Goal: Task Accomplishment & Management: Complete application form

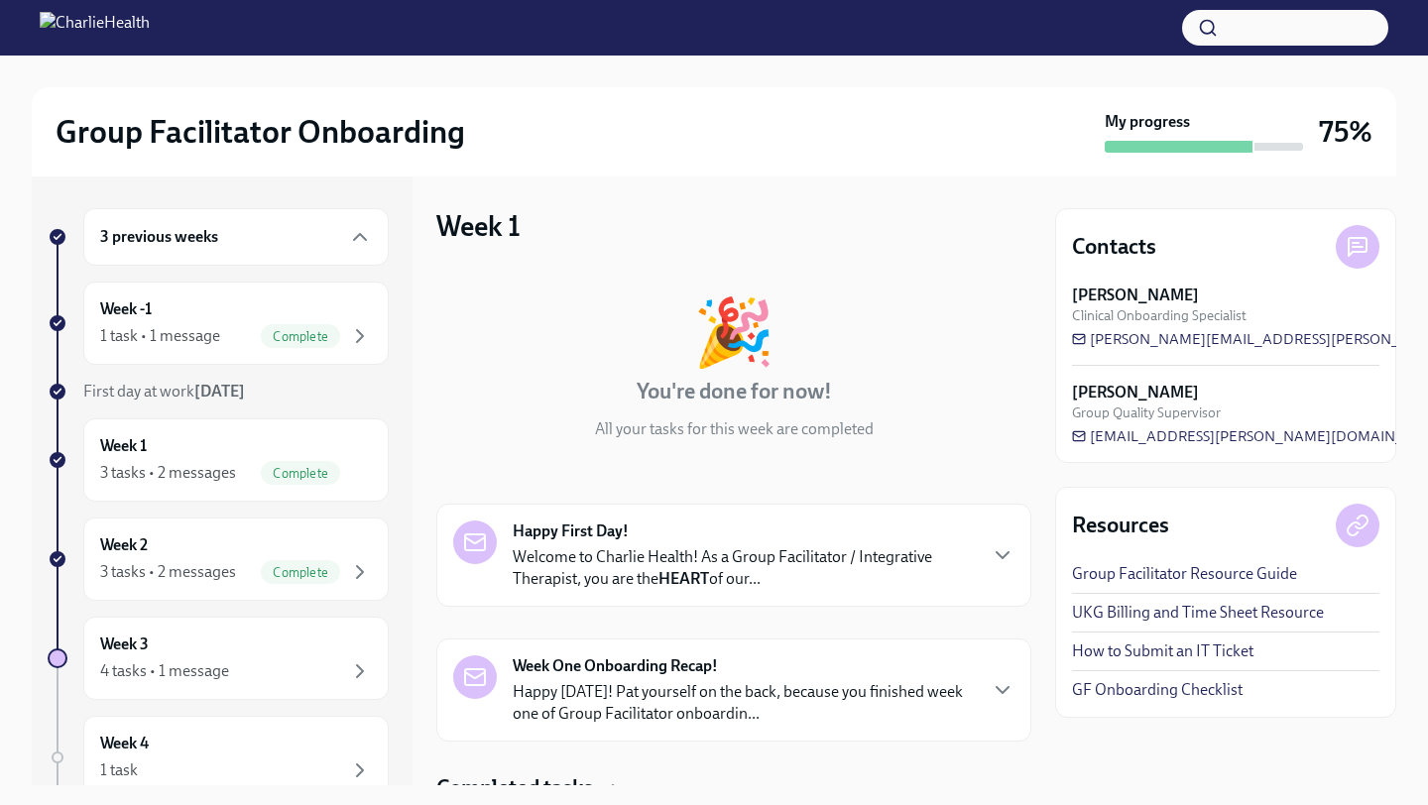
scroll to position [251, 0]
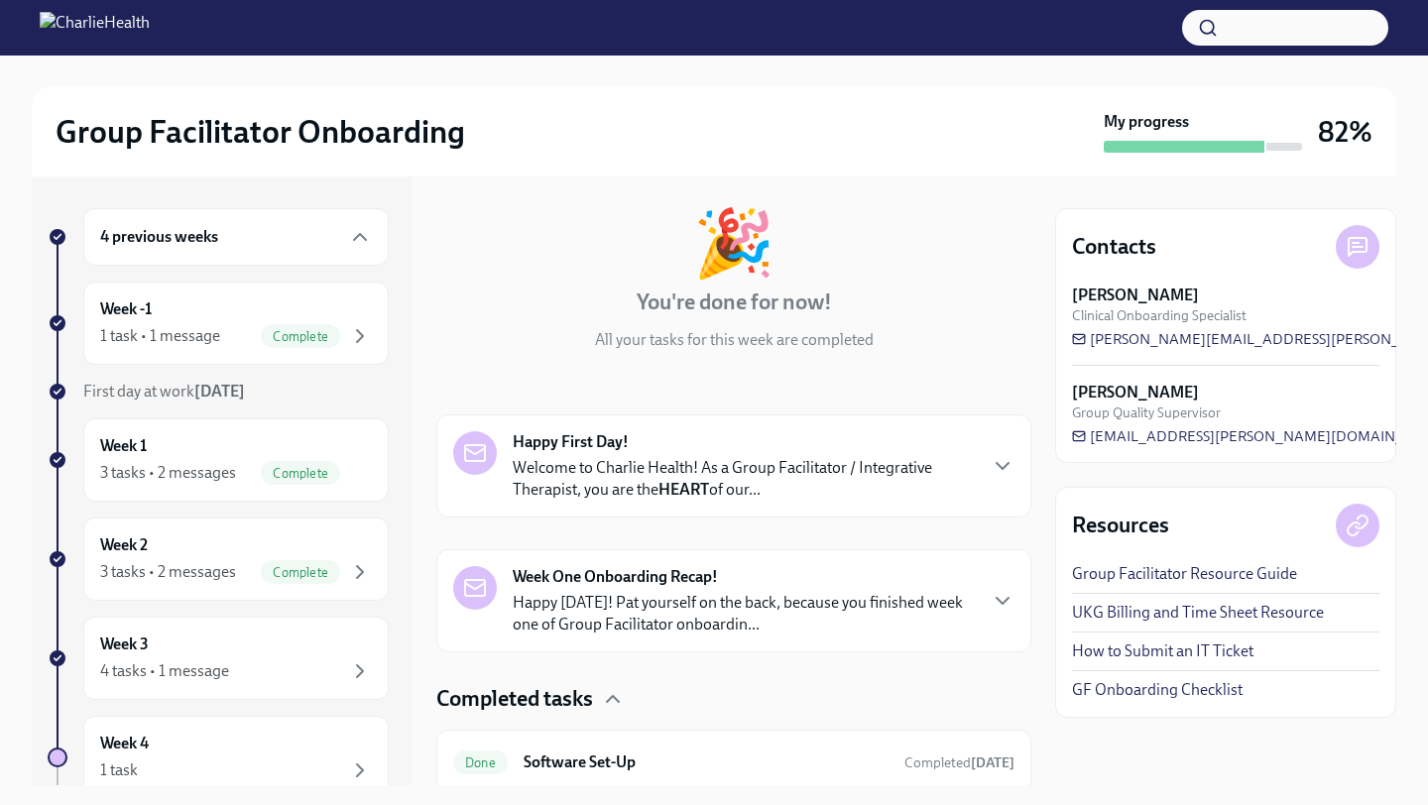
scroll to position [365, 0]
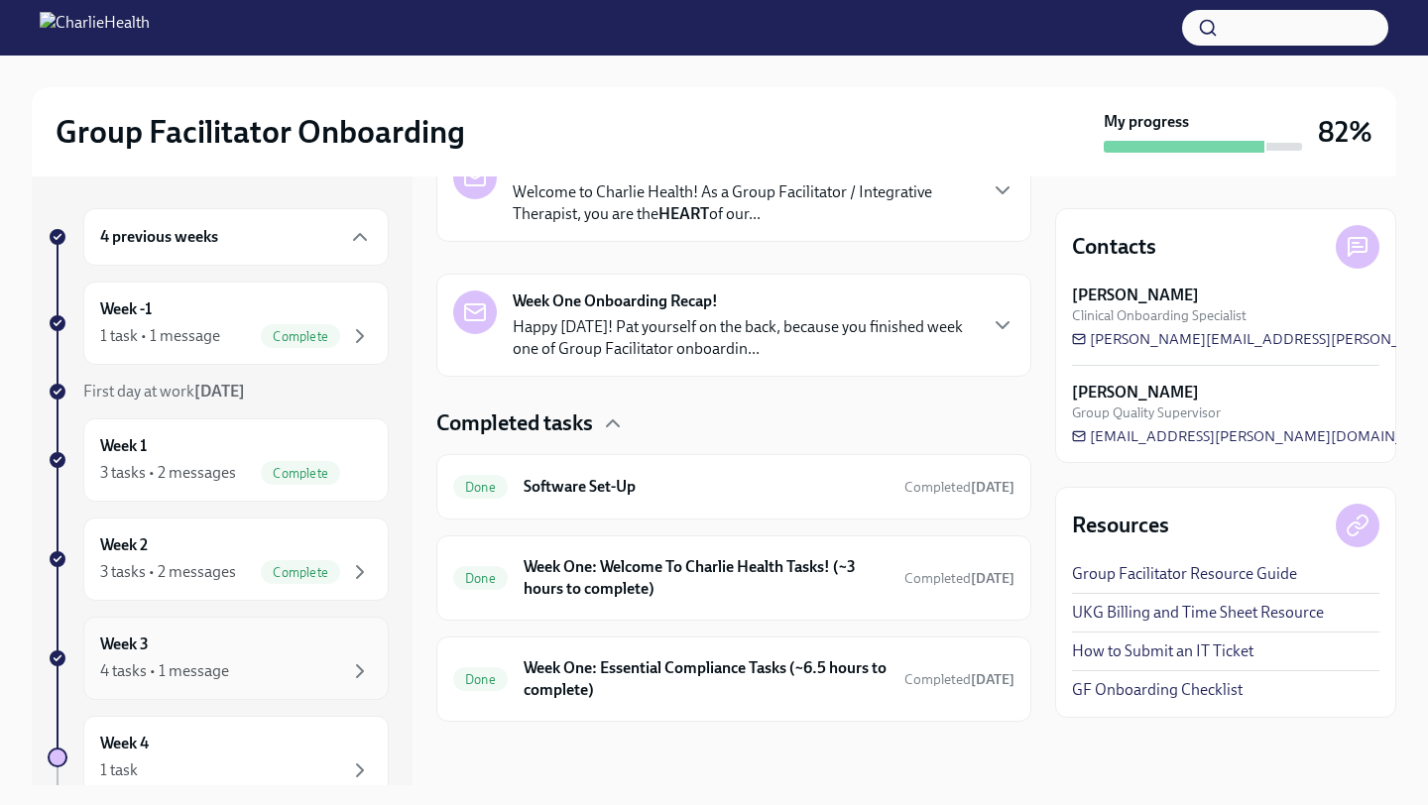
click at [182, 655] on div "Week 3 4 tasks • 1 message" at bounding box center [236, 659] width 272 height 50
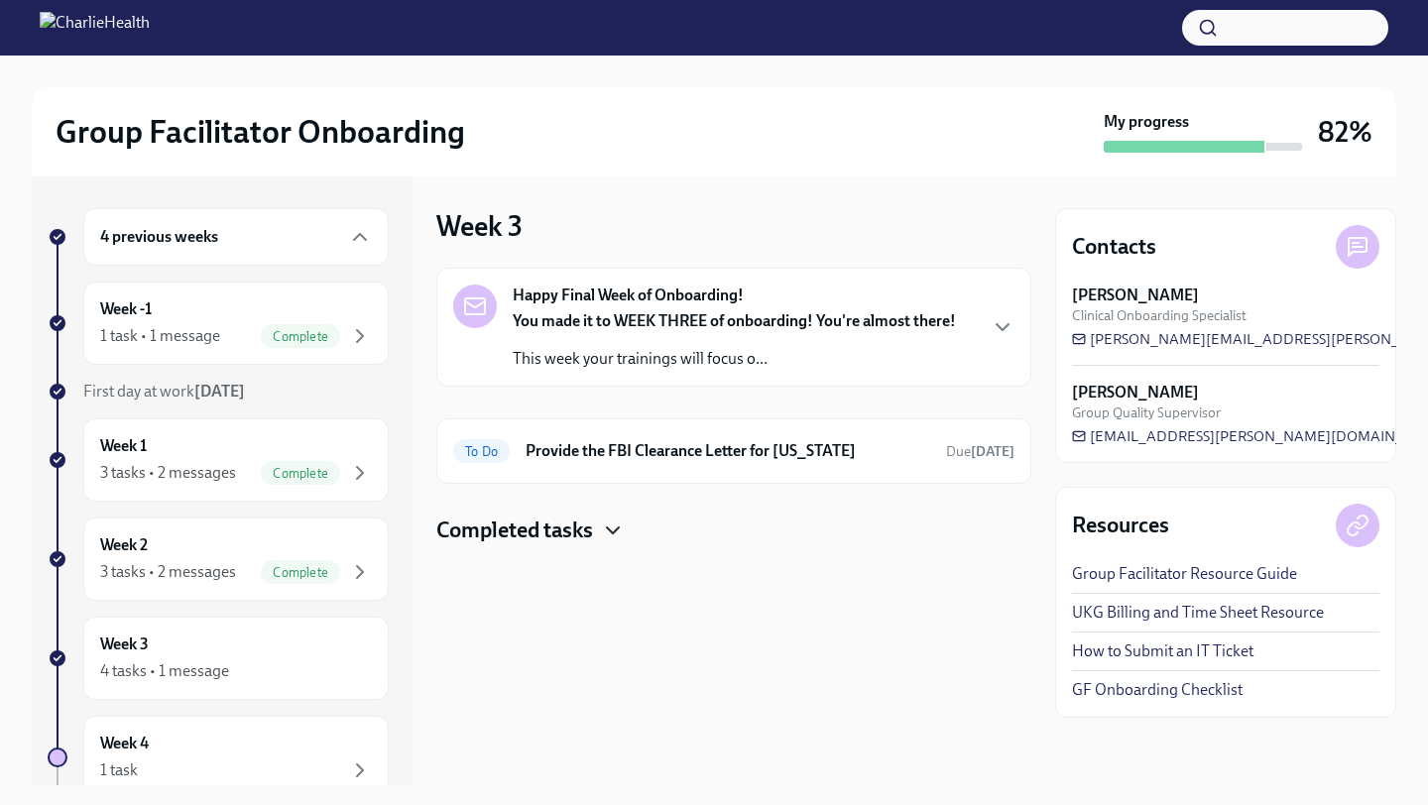
click at [616, 532] on icon "button" at bounding box center [613, 531] width 12 height 6
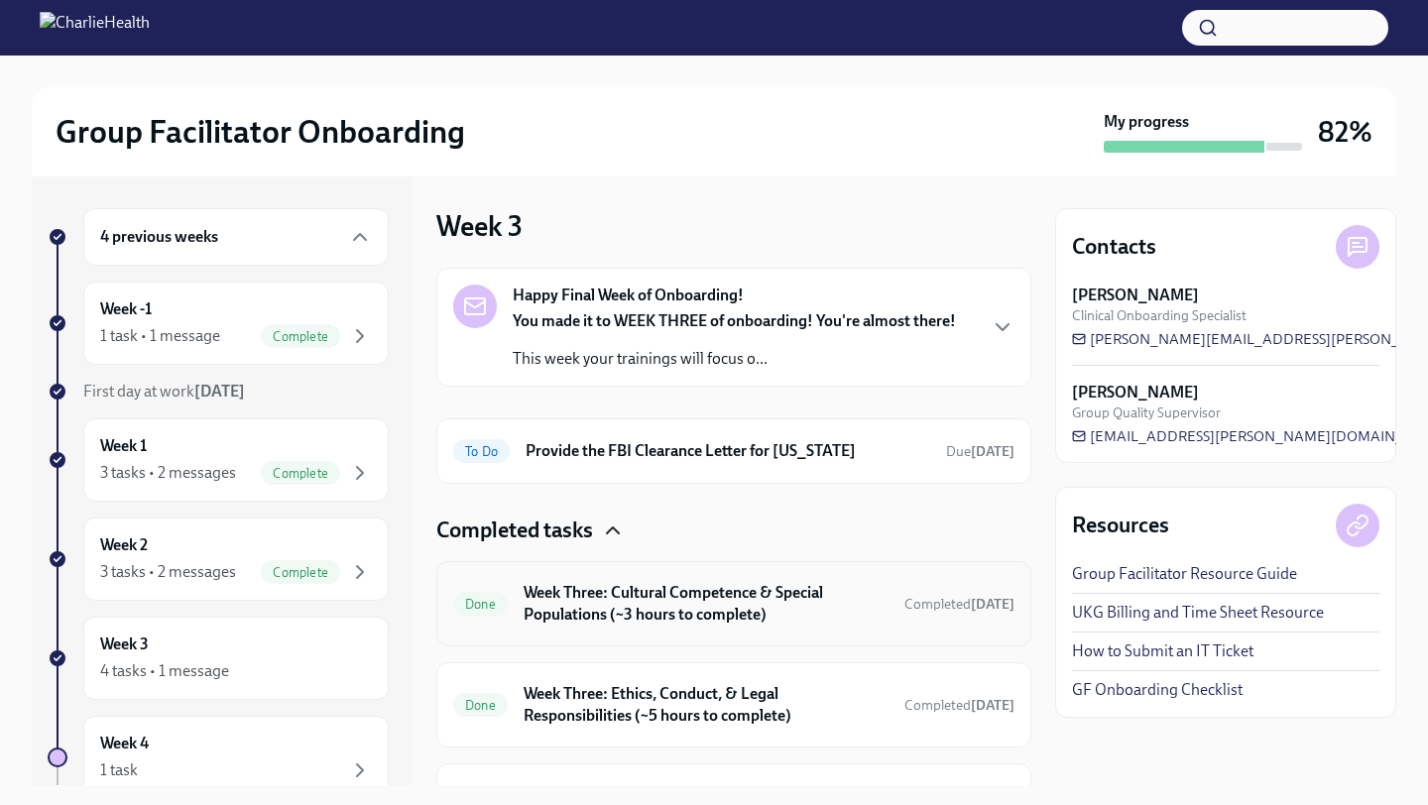
scroll to position [127, 0]
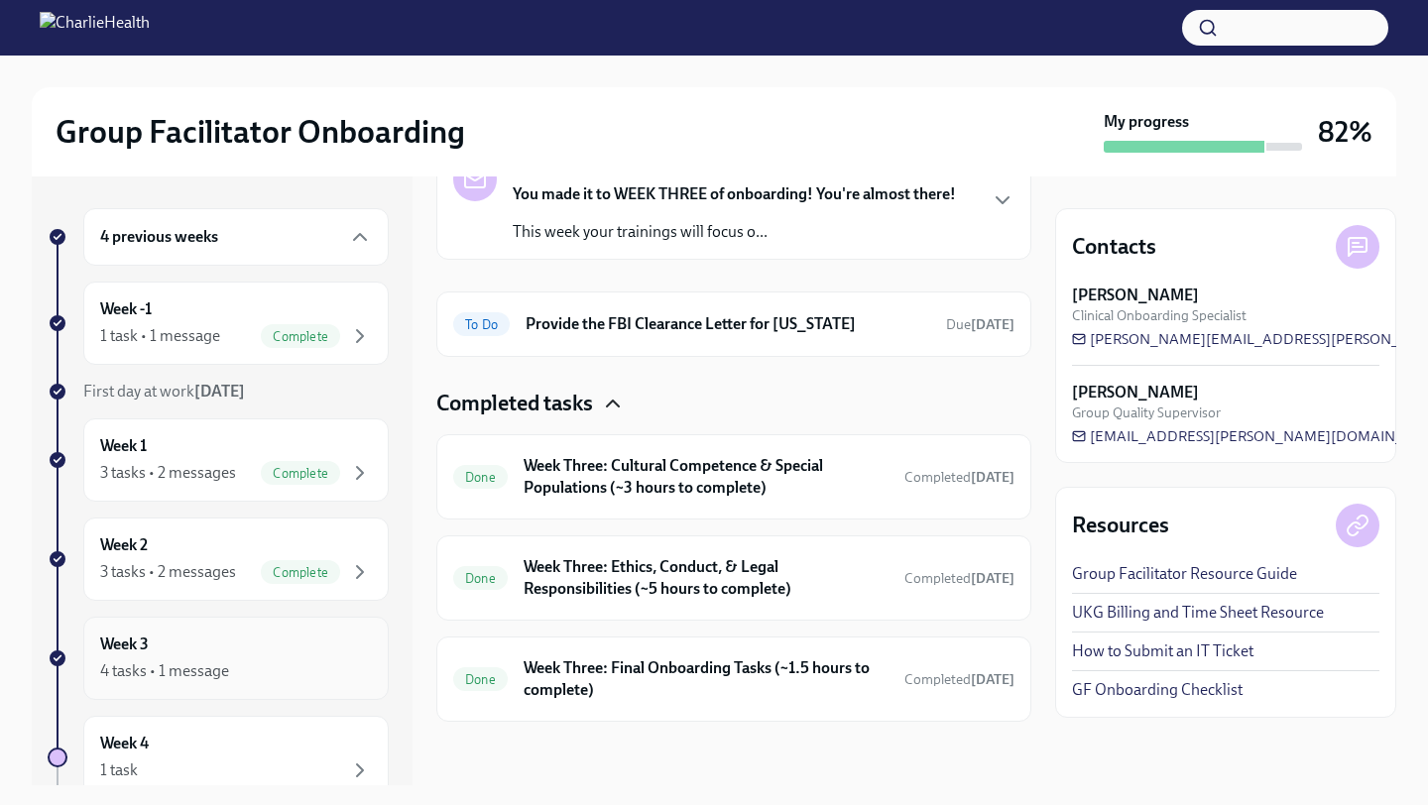
click at [212, 654] on div "Week 3 4 tasks • 1 message" at bounding box center [236, 659] width 272 height 50
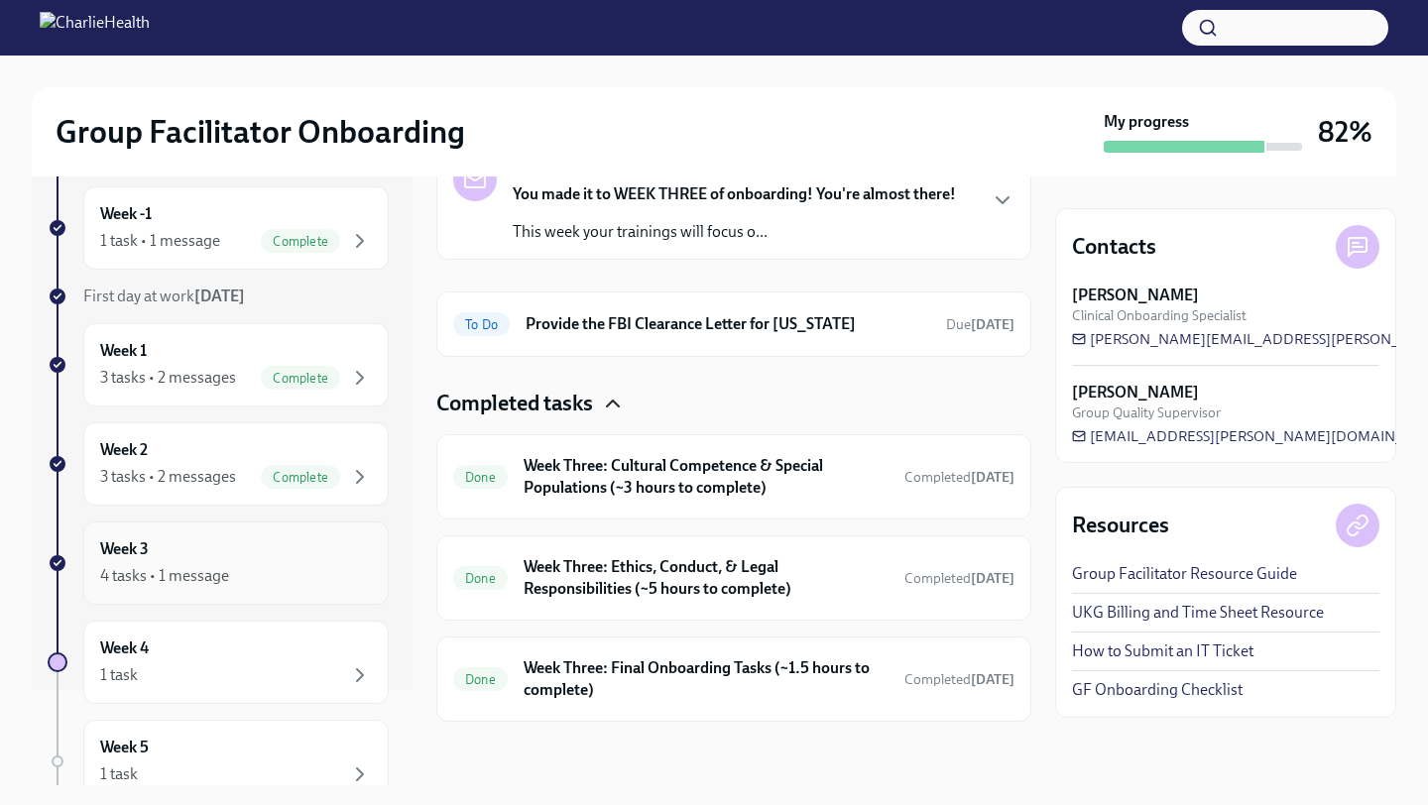
scroll to position [101, 0]
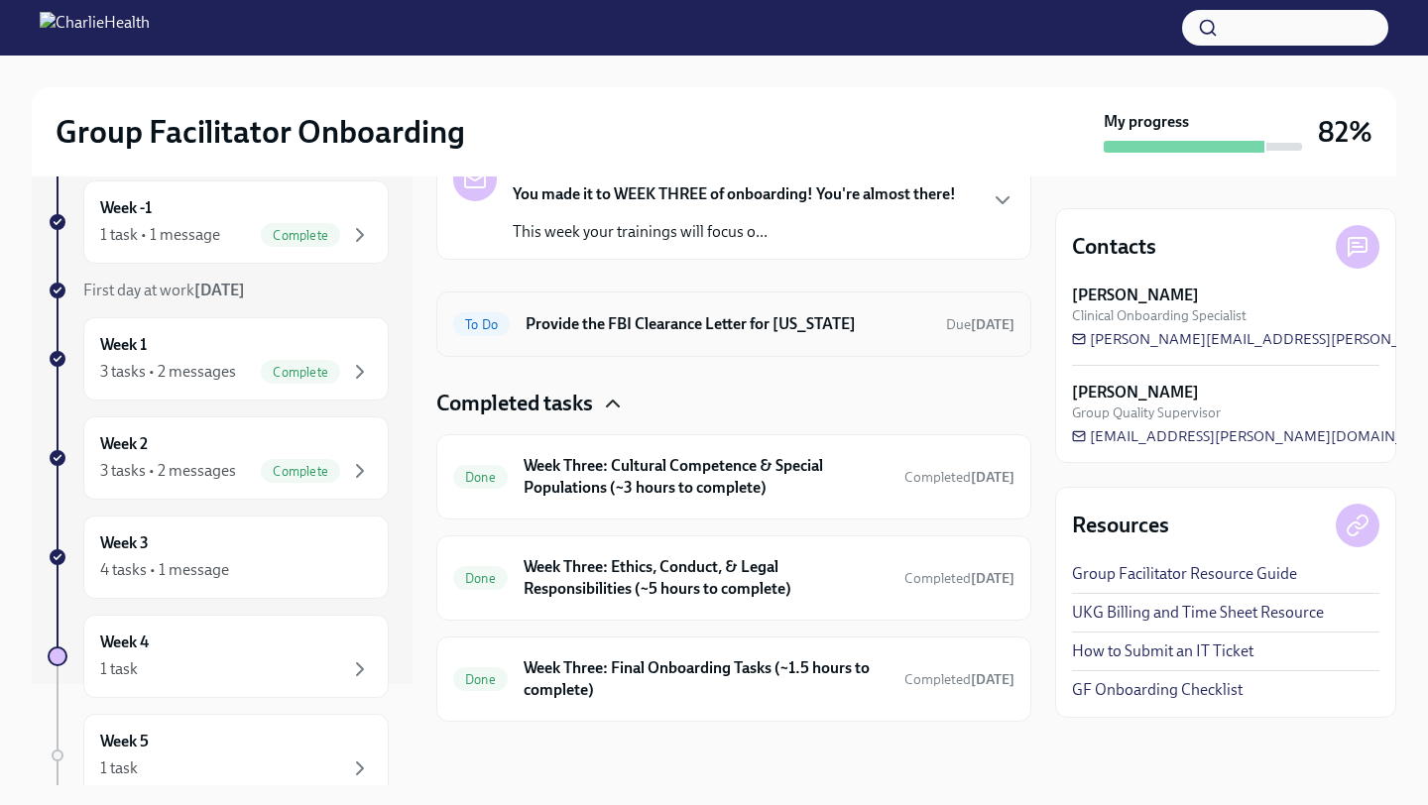
click at [795, 332] on h6 "Provide the FBI Clearance Letter for Pennsylvania" at bounding box center [728, 324] width 405 height 22
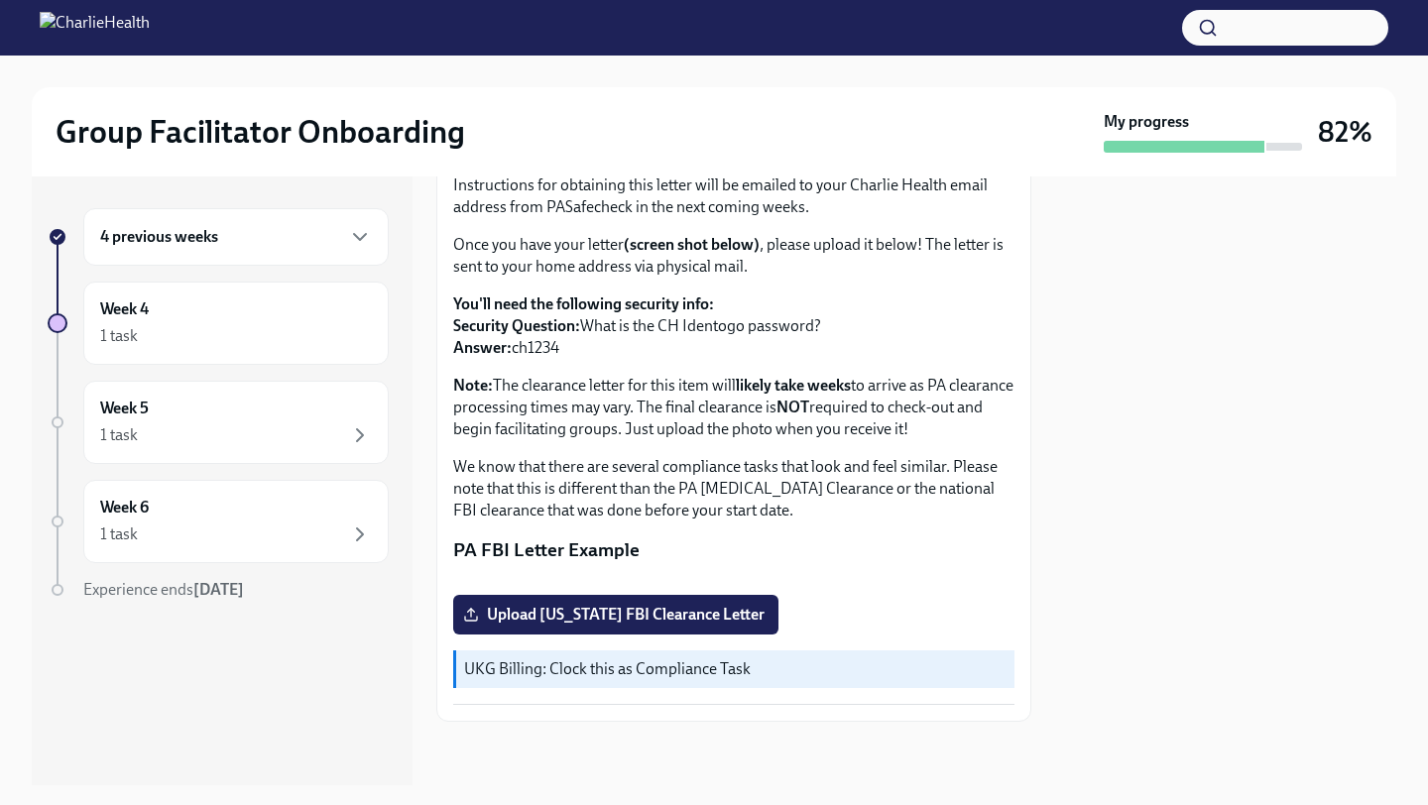
scroll to position [352, 0]
click at [657, 617] on span "Upload Pennsylvania FBI Clearance Letter" at bounding box center [616, 615] width 298 height 20
click at [0, 0] on input "Upload Pennsylvania FBI Clearance Letter" at bounding box center [0, 0] width 0 height 0
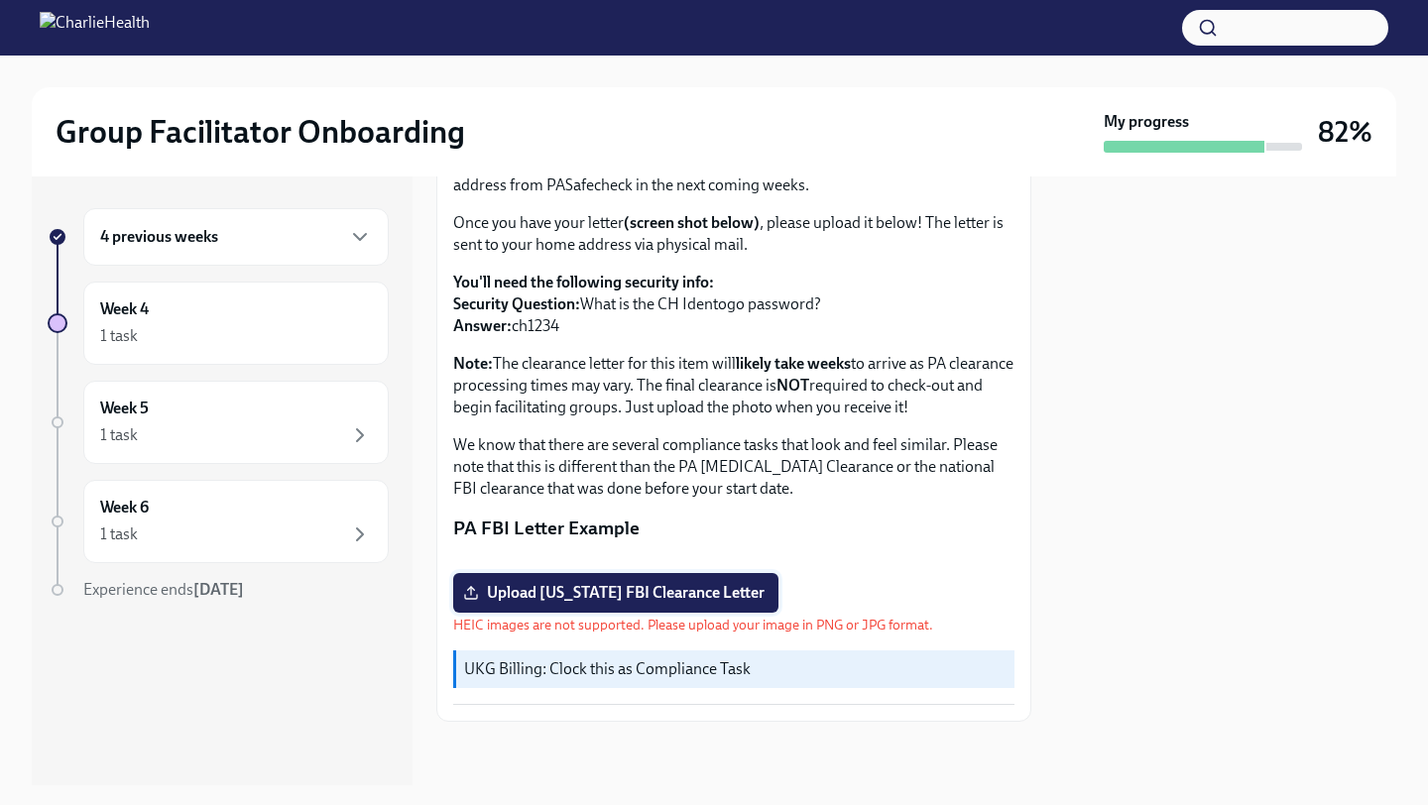
click at [703, 601] on label "Upload Pennsylvania FBI Clearance Letter" at bounding box center [615, 593] width 325 height 40
click at [0, 0] on input "Upload Pennsylvania FBI Clearance Letter" at bounding box center [0, 0] width 0 height 0
click at [552, 601] on label "Upload Pennsylvania FBI Clearance Letter" at bounding box center [615, 593] width 325 height 40
click at [0, 0] on input "Upload Pennsylvania FBI Clearance Letter" at bounding box center [0, 0] width 0 height 0
click at [686, 602] on label "Upload Pennsylvania FBI Clearance Letter" at bounding box center [615, 593] width 325 height 40
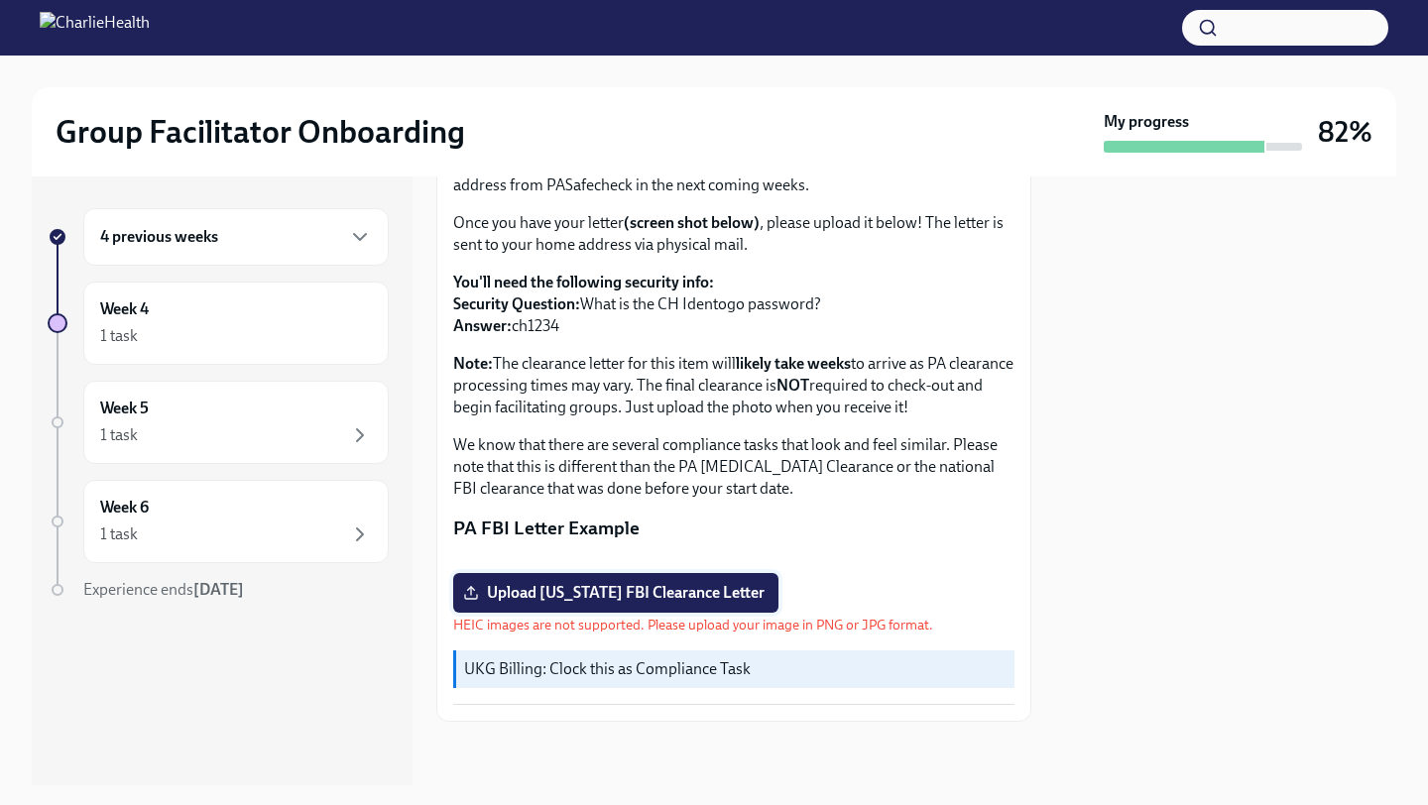
click at [0, 0] on input "Upload Pennsylvania FBI Clearance Letter" at bounding box center [0, 0] width 0 height 0
click at [639, 603] on span "Upload Pennsylvania FBI Clearance Letter" at bounding box center [616, 593] width 298 height 20
click at [0, 0] on input "Upload Pennsylvania FBI Clearance Letter" at bounding box center [0, 0] width 0 height 0
click at [562, 603] on span "Upload Pennsylvania FBI Clearance Letter" at bounding box center [616, 593] width 298 height 20
click at [0, 0] on input "Upload Pennsylvania FBI Clearance Letter" at bounding box center [0, 0] width 0 height 0
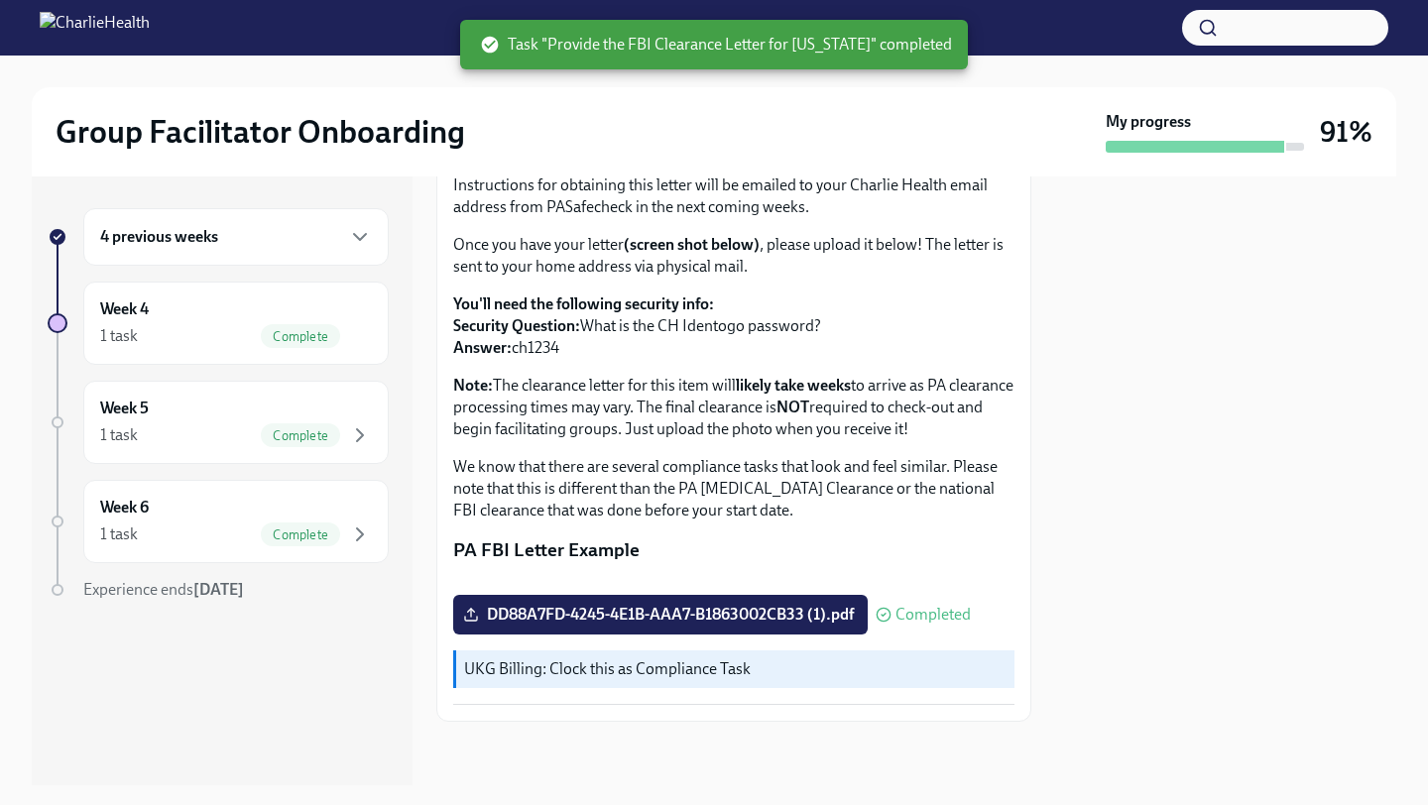
click at [1091, 409] on div at bounding box center [1225, 481] width 341 height 609
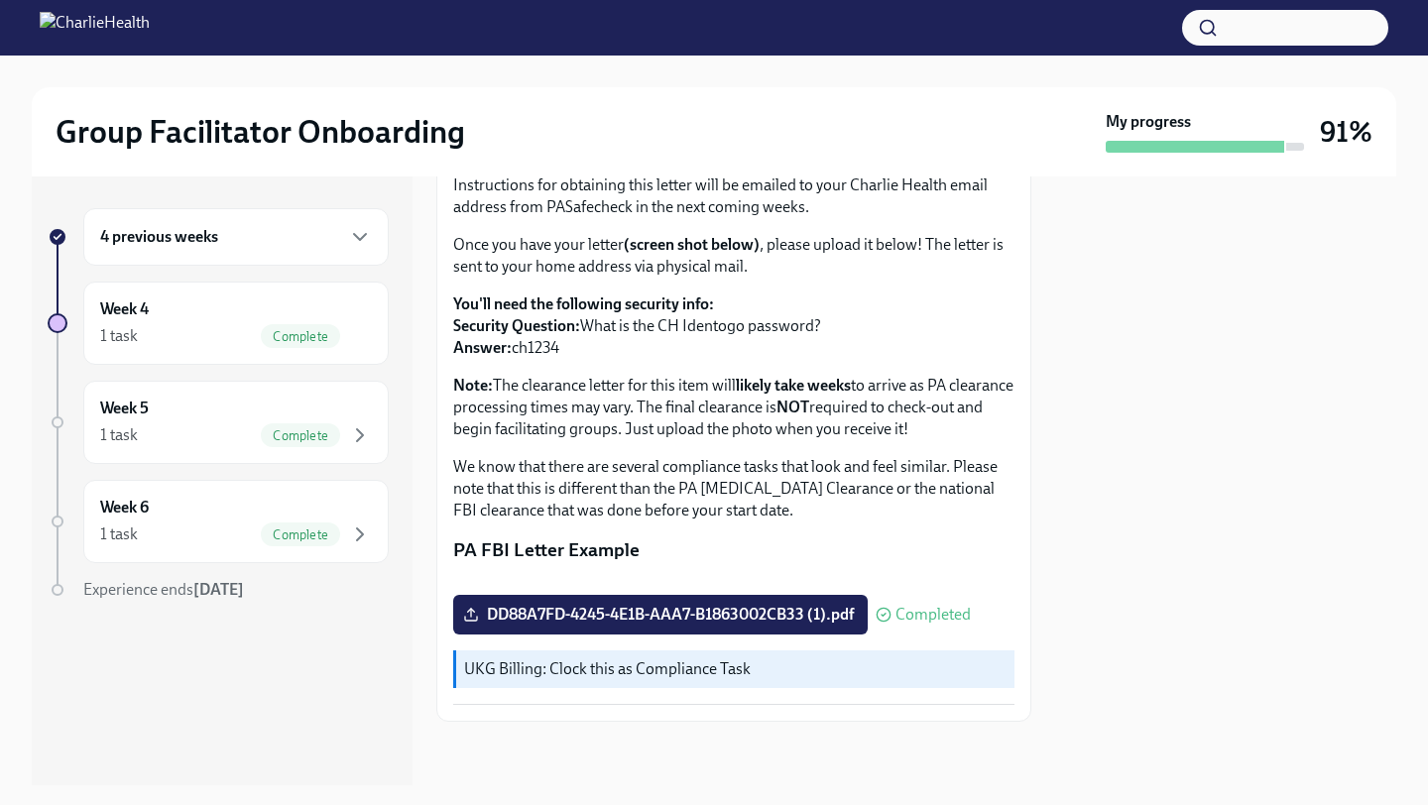
click at [267, 251] on div "4 previous weeks" at bounding box center [235, 237] width 305 height 58
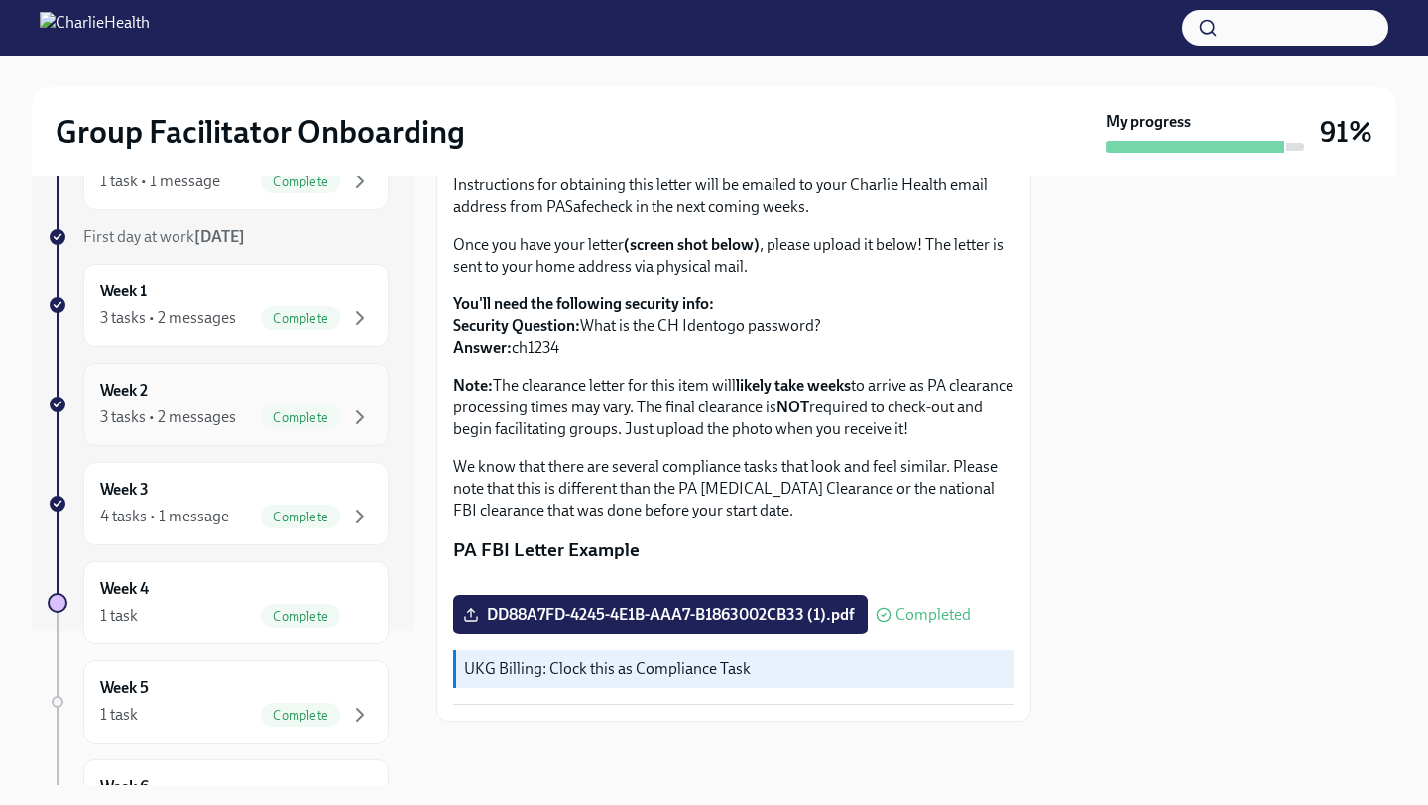
scroll to position [0, 0]
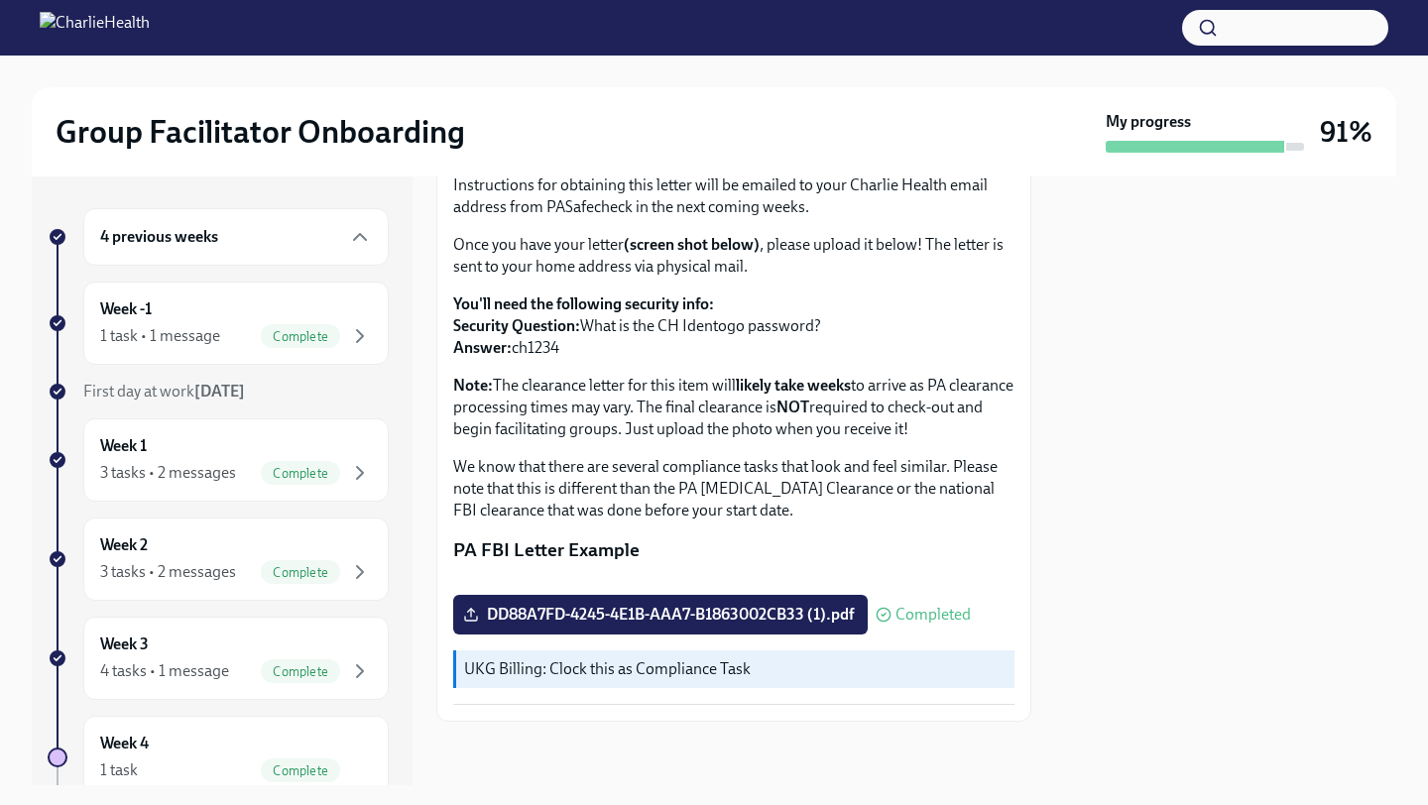
click at [259, 255] on div "4 previous weeks" at bounding box center [235, 237] width 305 height 58
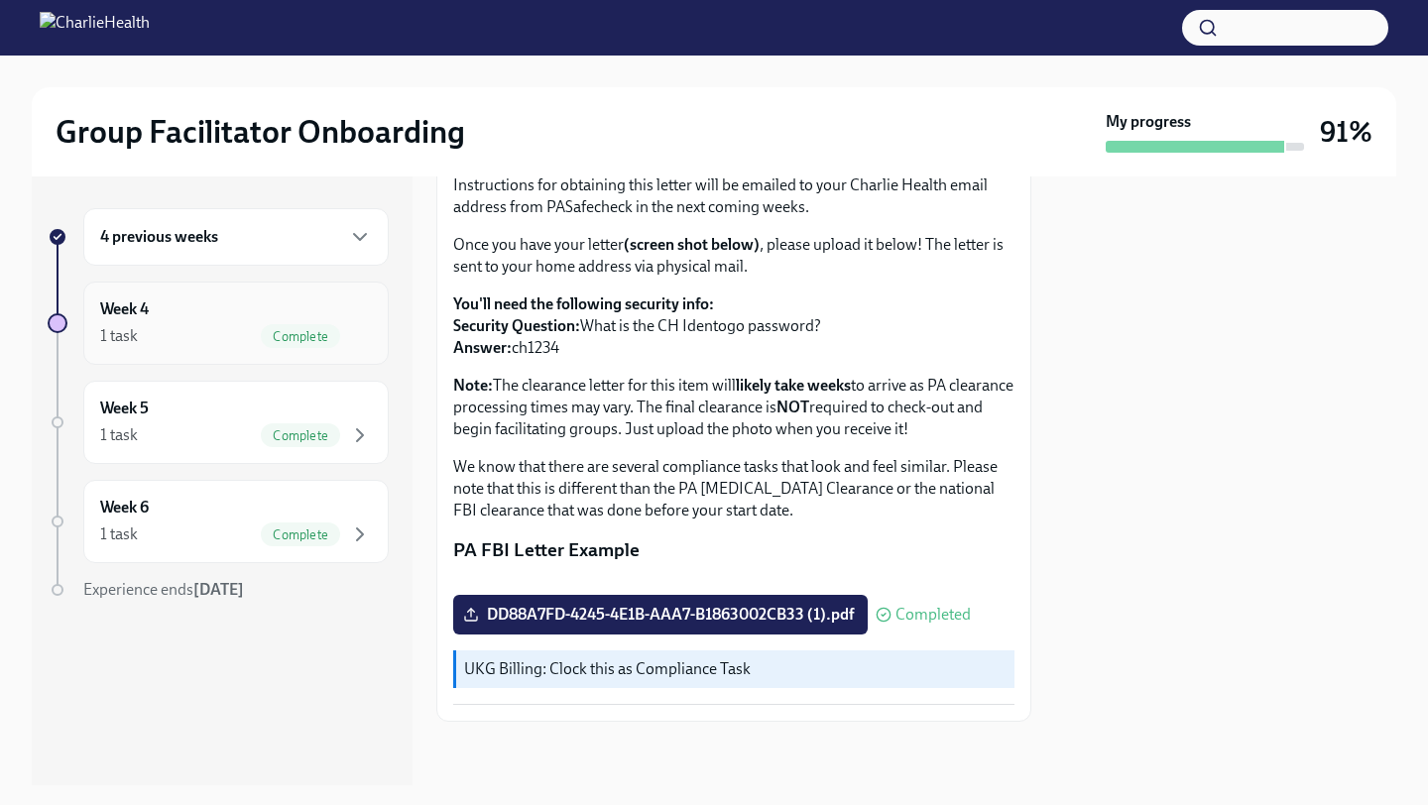
click at [270, 324] on div "Complete" at bounding box center [300, 336] width 79 height 24
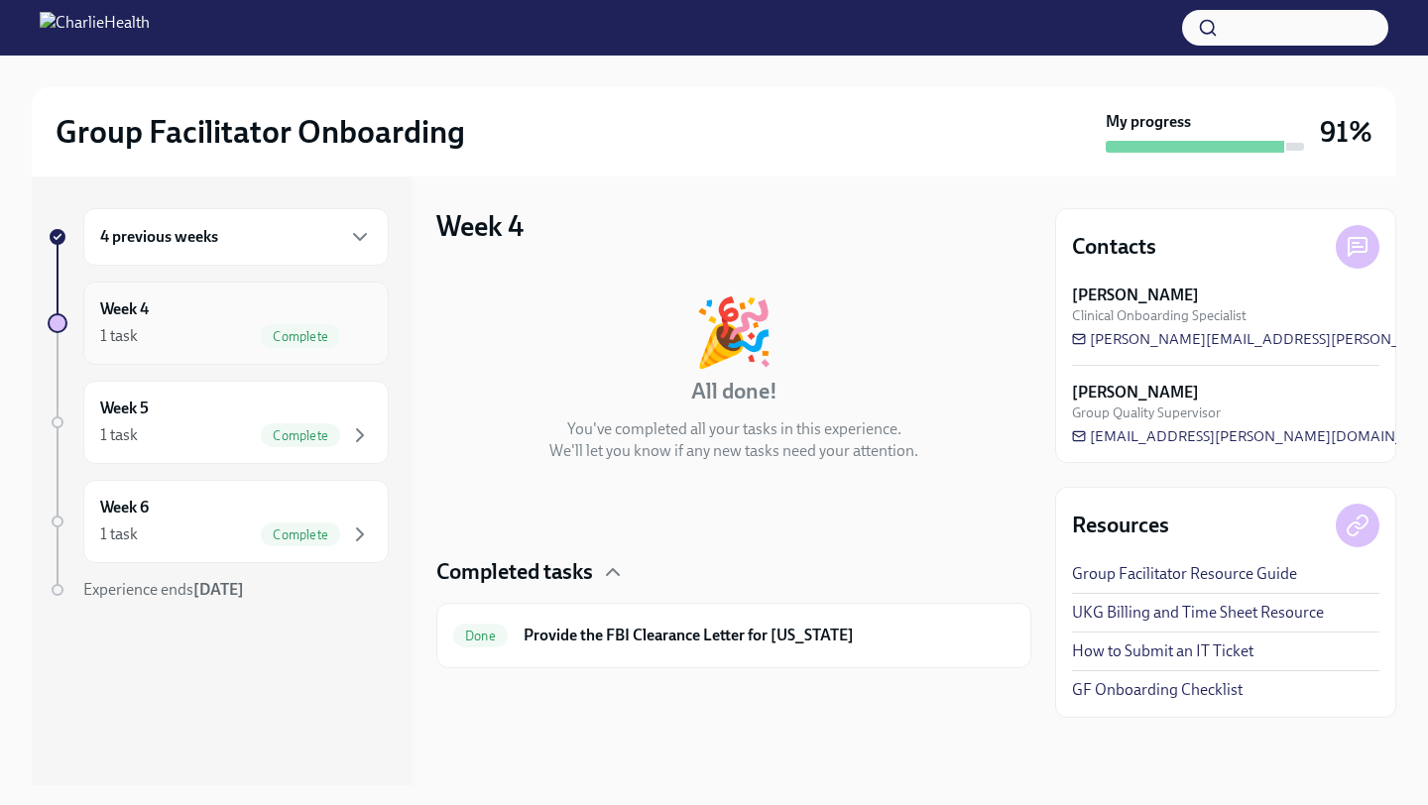
click at [217, 346] on div "1 task Complete" at bounding box center [236, 336] width 272 height 24
click at [216, 418] on div "Week 5 1 task Complete" at bounding box center [236, 423] width 272 height 50
click at [202, 516] on div "Week 6 1 task Complete" at bounding box center [236, 522] width 272 height 50
click at [204, 234] on h6 "4 previous weeks" at bounding box center [159, 237] width 118 height 22
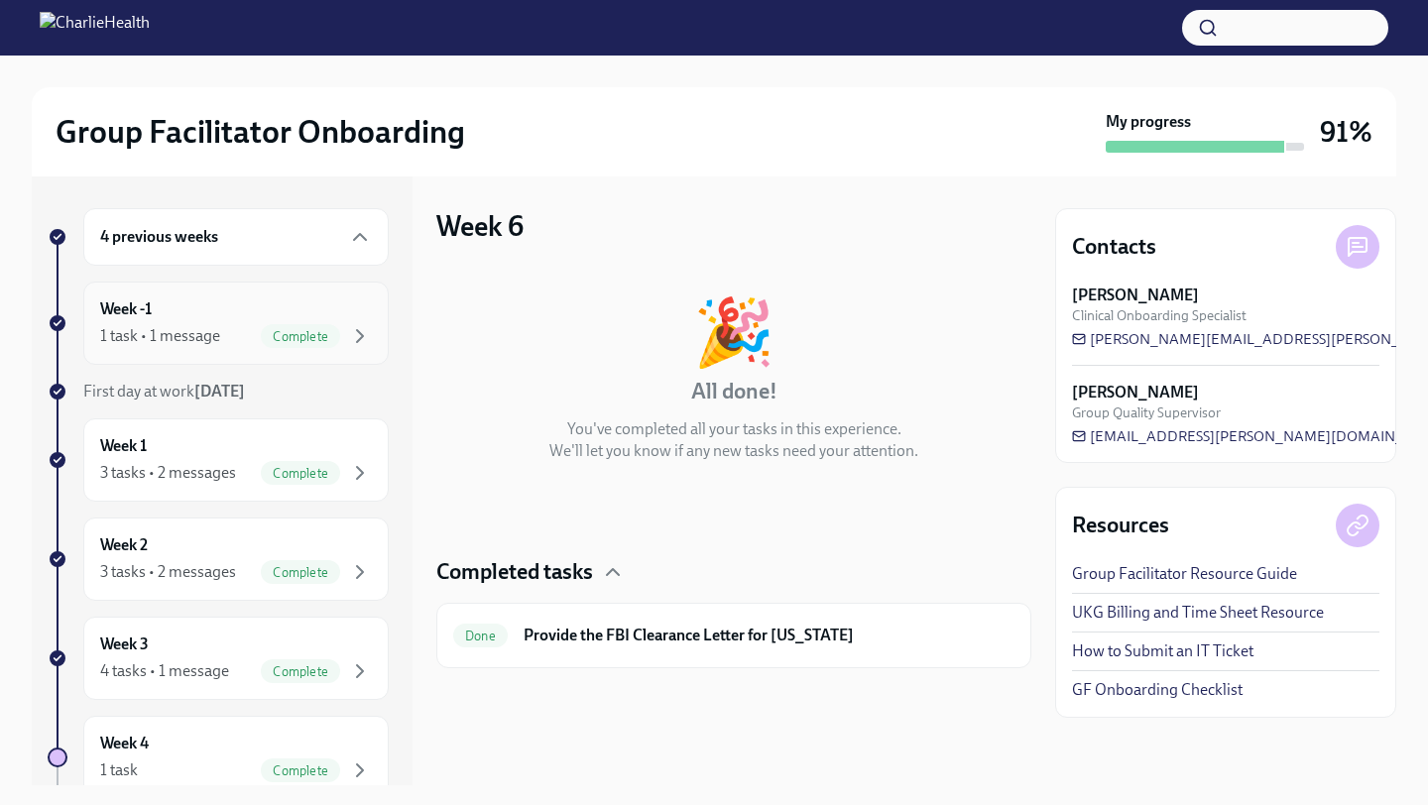
click at [193, 325] on div "1 task • 1 message" at bounding box center [160, 336] width 120 height 22
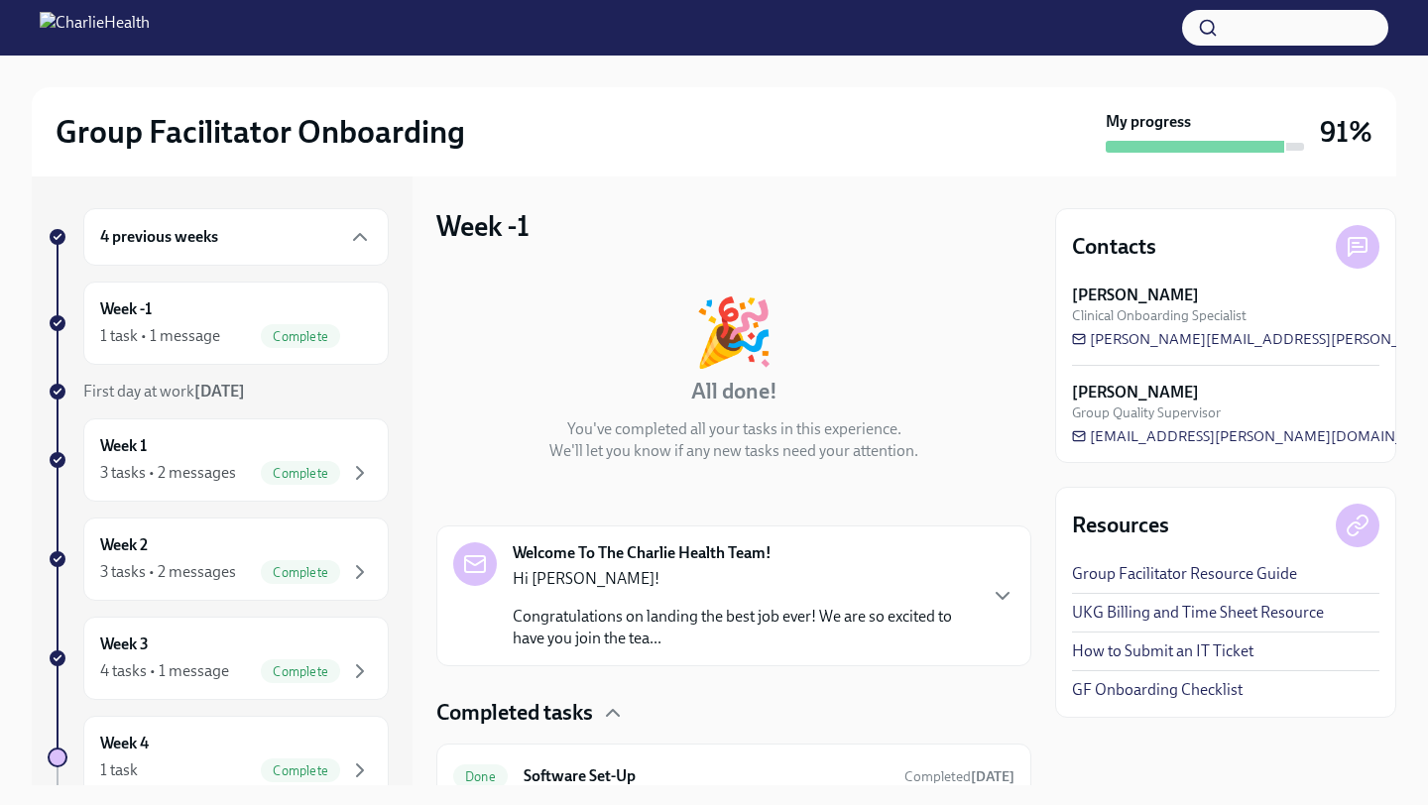
click at [197, 375] on div "4 previous weeks Week -1 1 task • 1 message Complete First day at work Aug 25th…" at bounding box center [218, 661] width 341 height 906
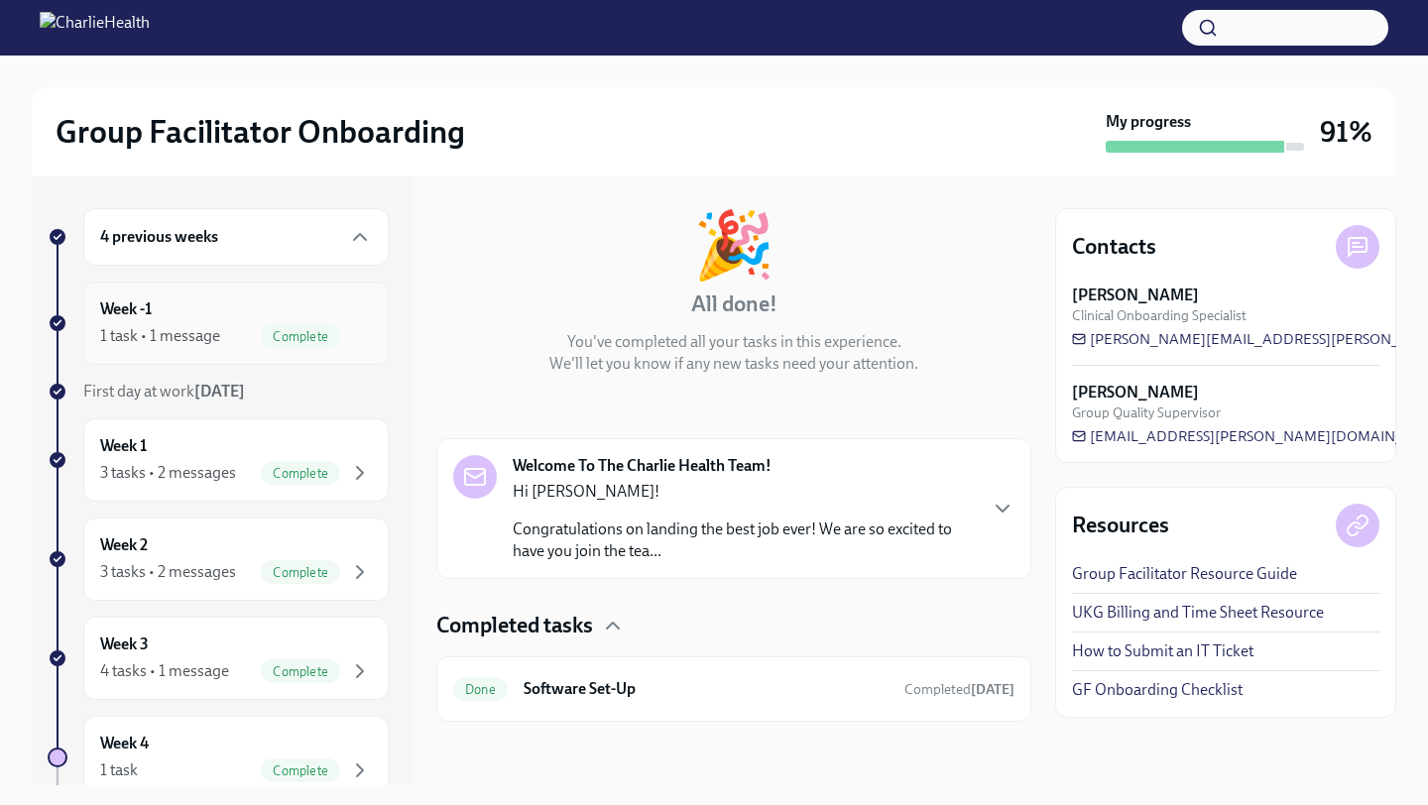
click at [222, 328] on div "1 task • 1 message Complete" at bounding box center [236, 336] width 272 height 24
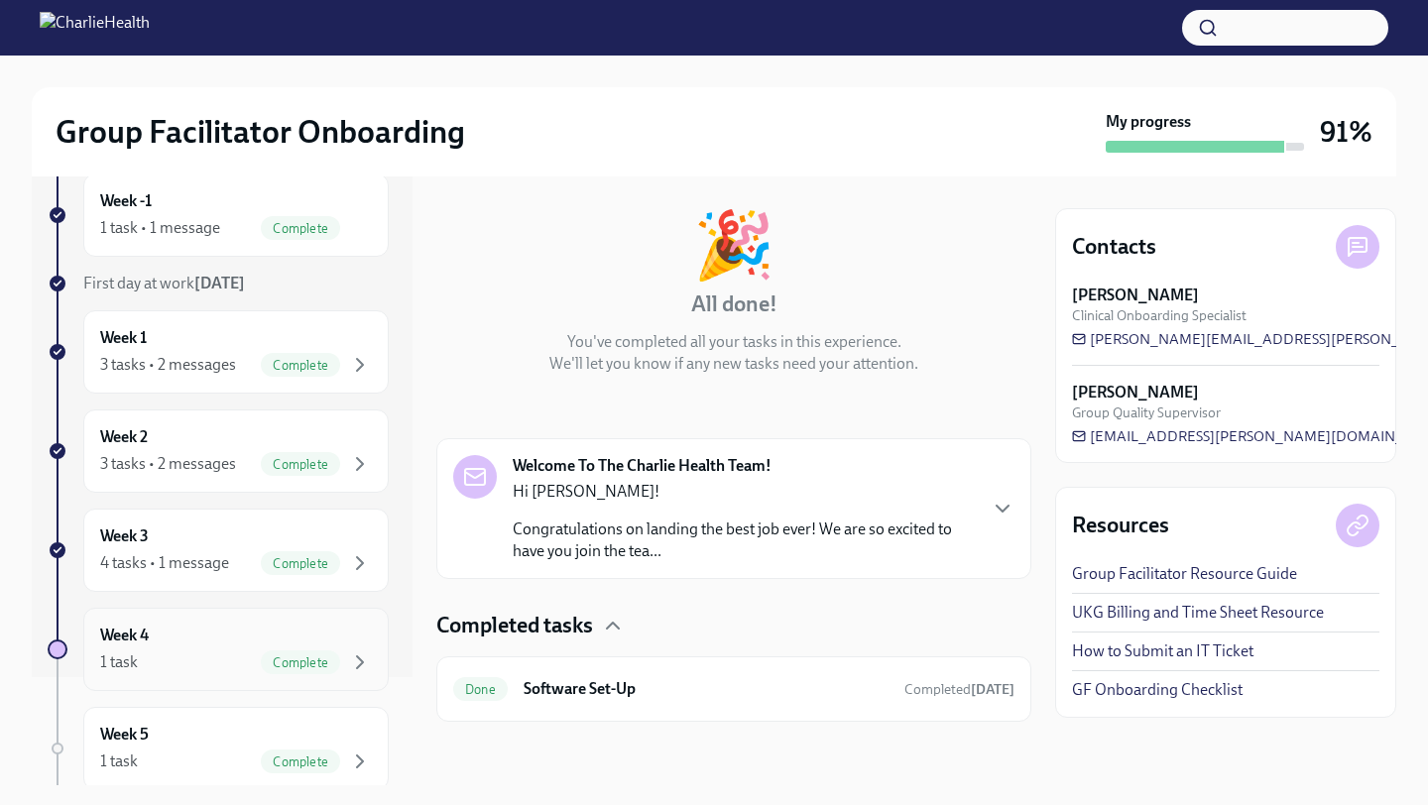
click at [159, 649] on div "Week 4 1 task Complete" at bounding box center [236, 650] width 272 height 50
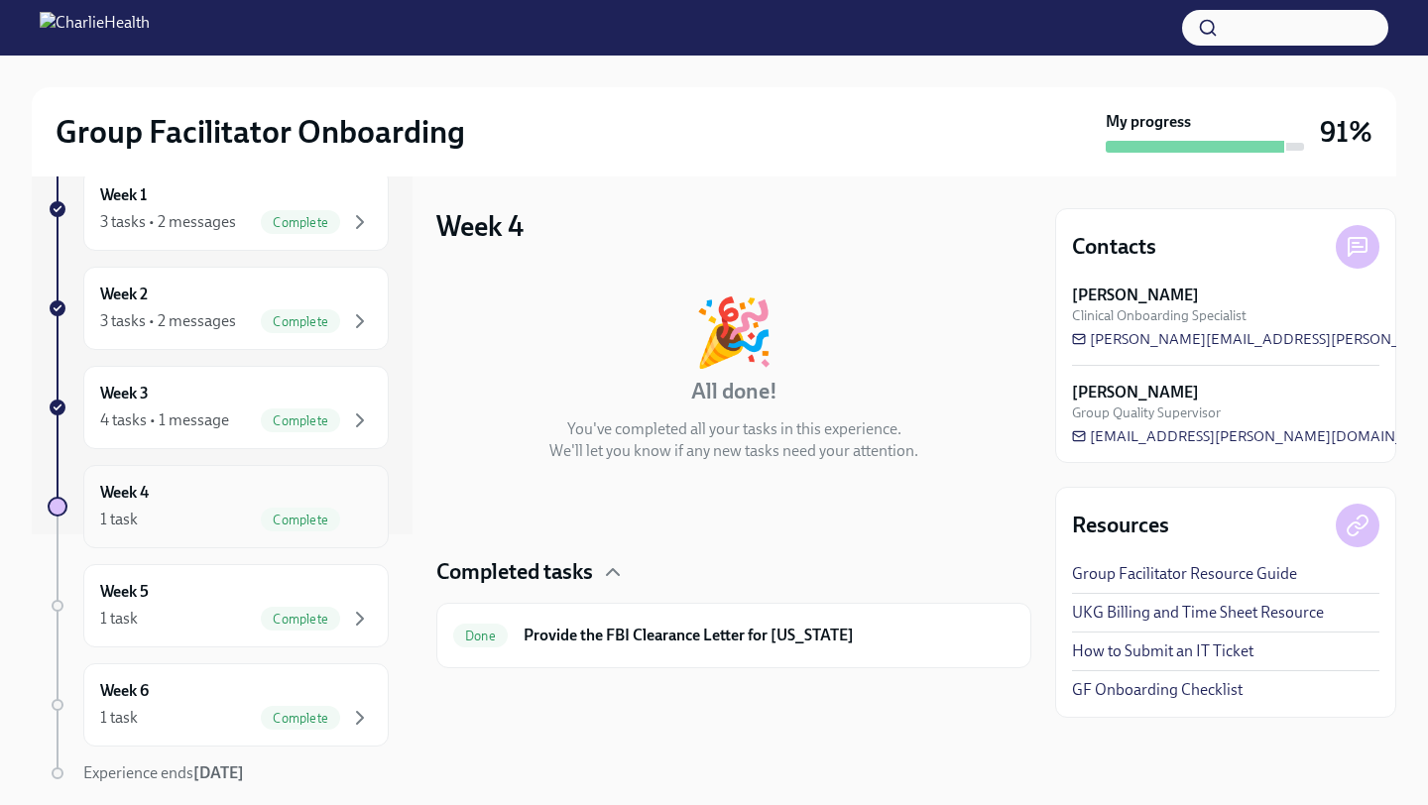
scroll to position [329, 0]
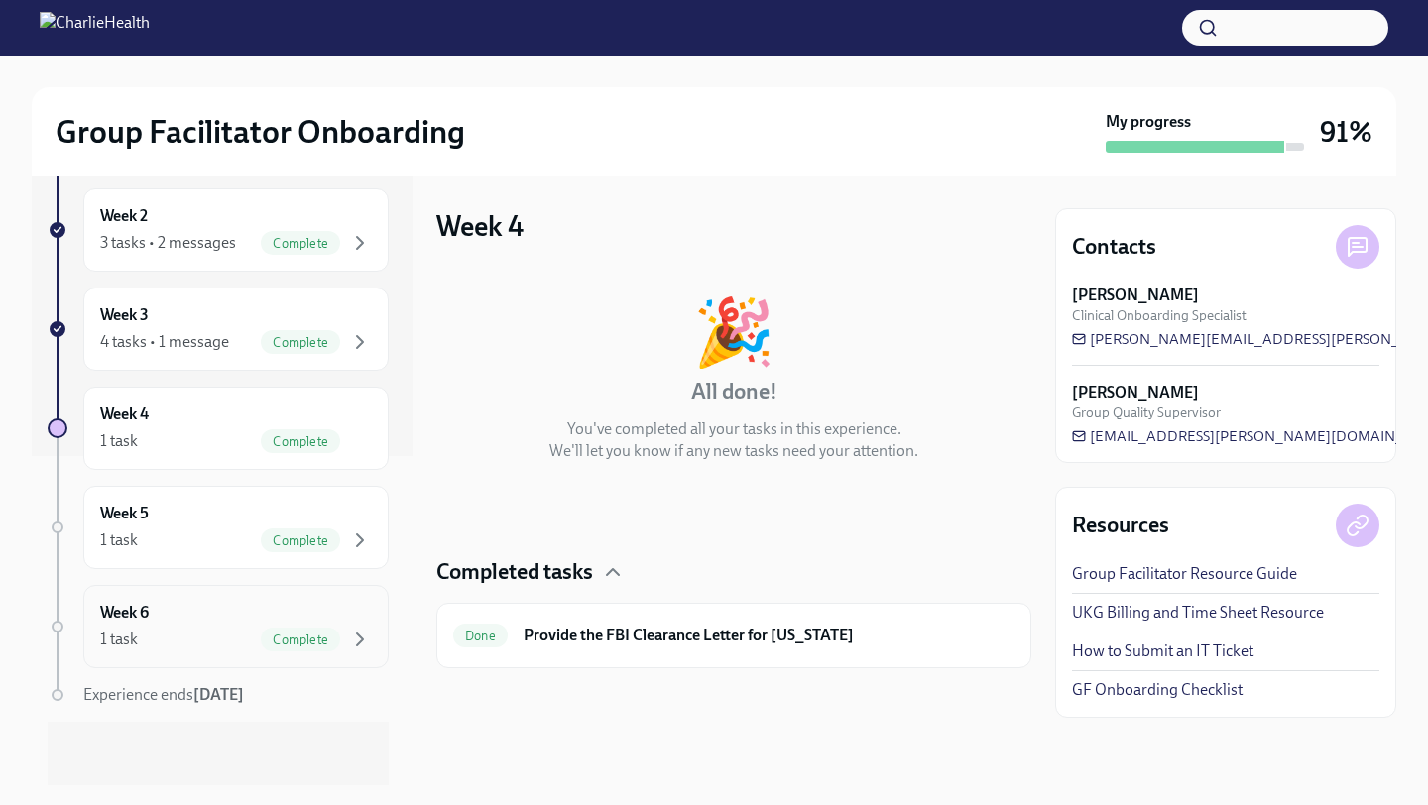
click at [156, 642] on div "1 task Complete" at bounding box center [236, 640] width 272 height 24
click at [160, 540] on div "1 task Complete" at bounding box center [236, 541] width 272 height 24
click at [153, 432] on div "1 task Complete" at bounding box center [236, 441] width 272 height 24
click at [154, 347] on div "4 tasks • 1 message" at bounding box center [164, 342] width 129 height 22
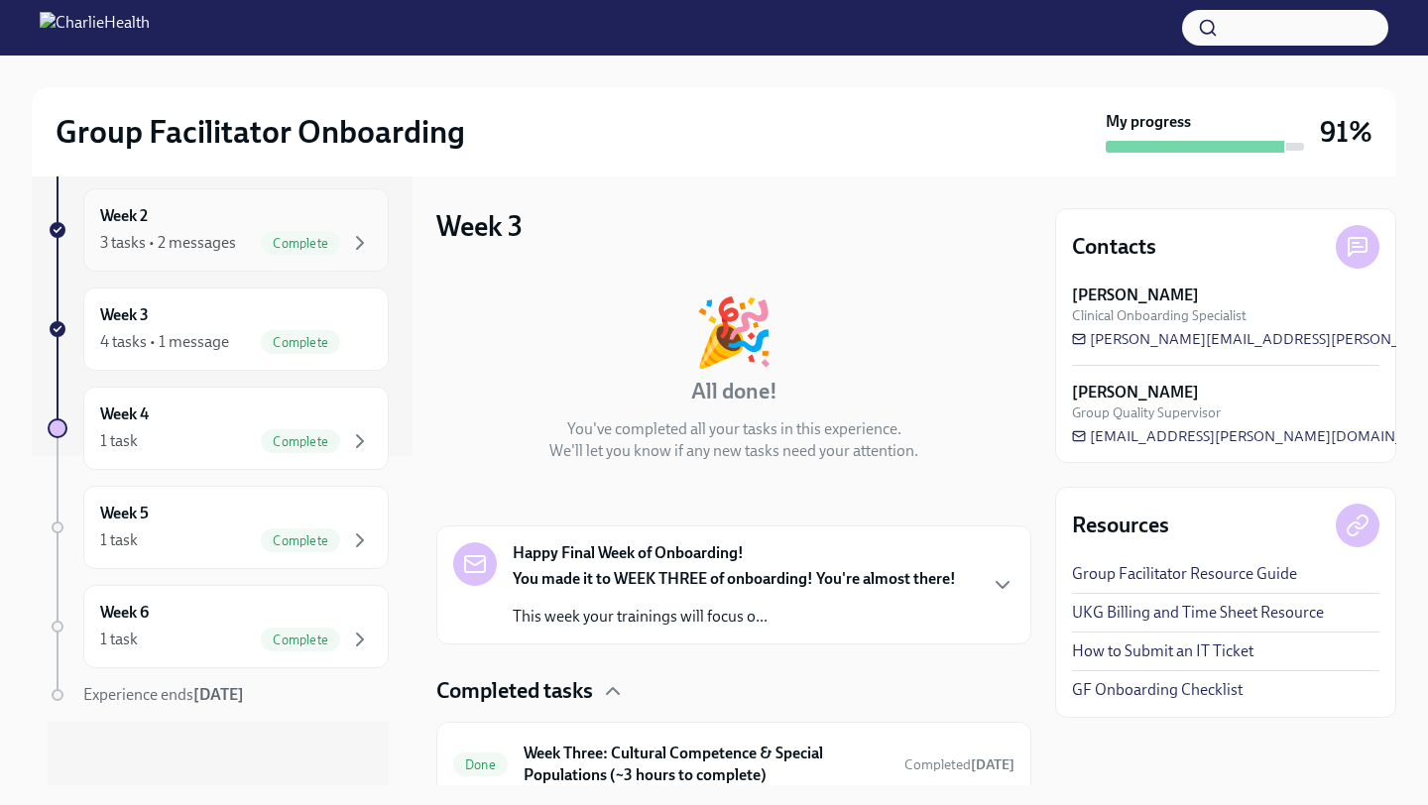
click at [156, 268] on div "Week 2 3 tasks • 2 messages Complete" at bounding box center [235, 229] width 305 height 83
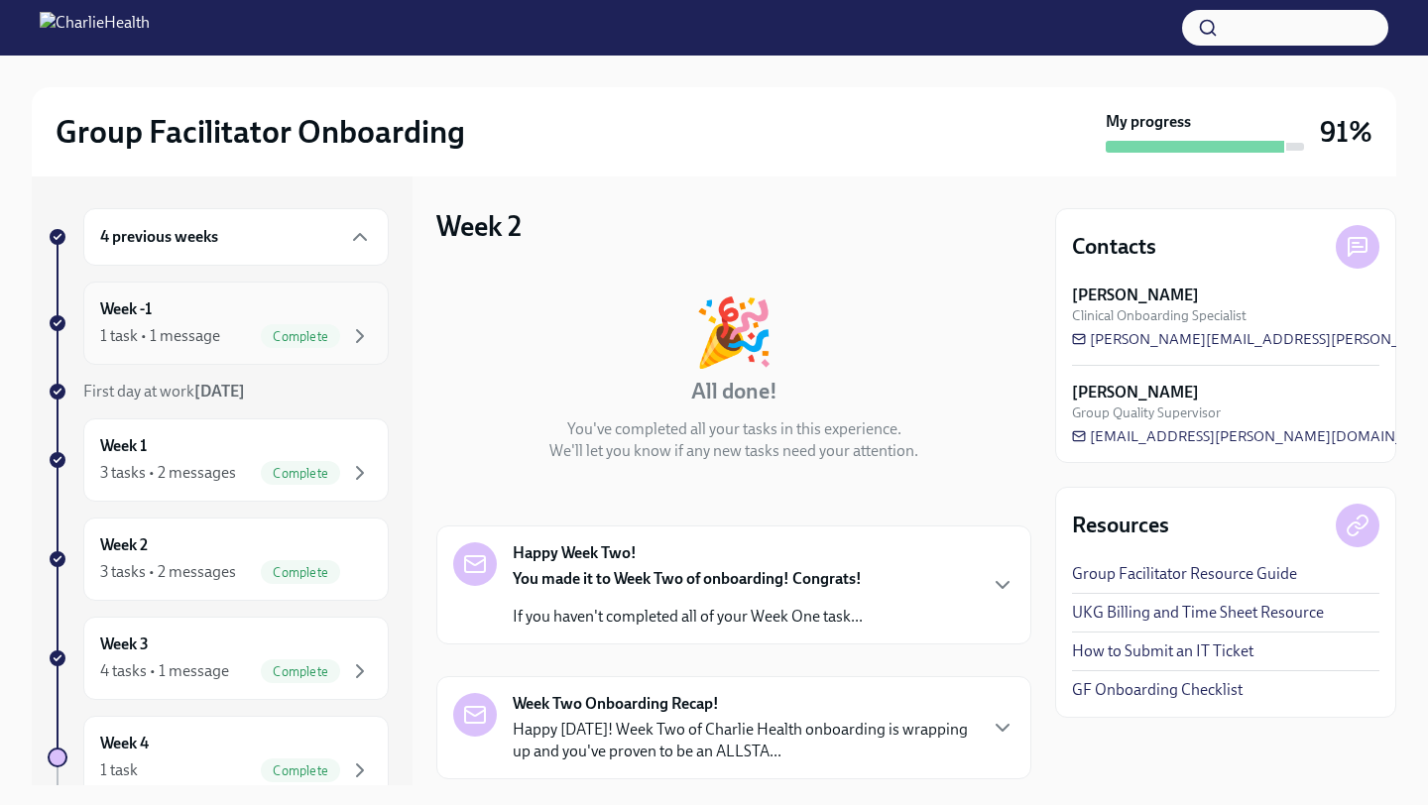
click at [179, 339] on div "1 task • 1 message" at bounding box center [160, 336] width 120 height 22
